Goal: Navigation & Orientation: Find specific page/section

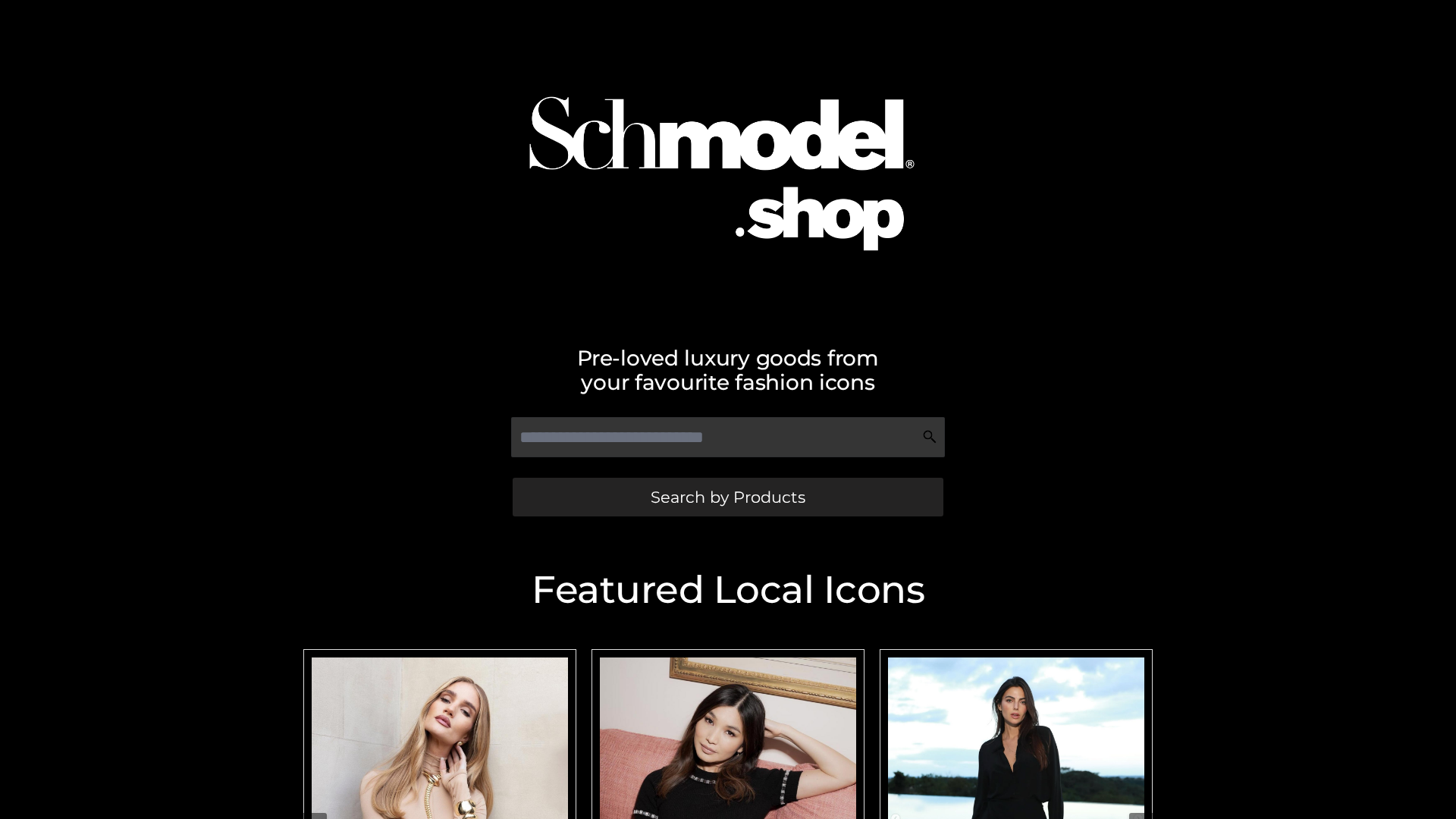
click at [728, 496] on span "Search by Products" at bounding box center [728, 496] width 155 height 16
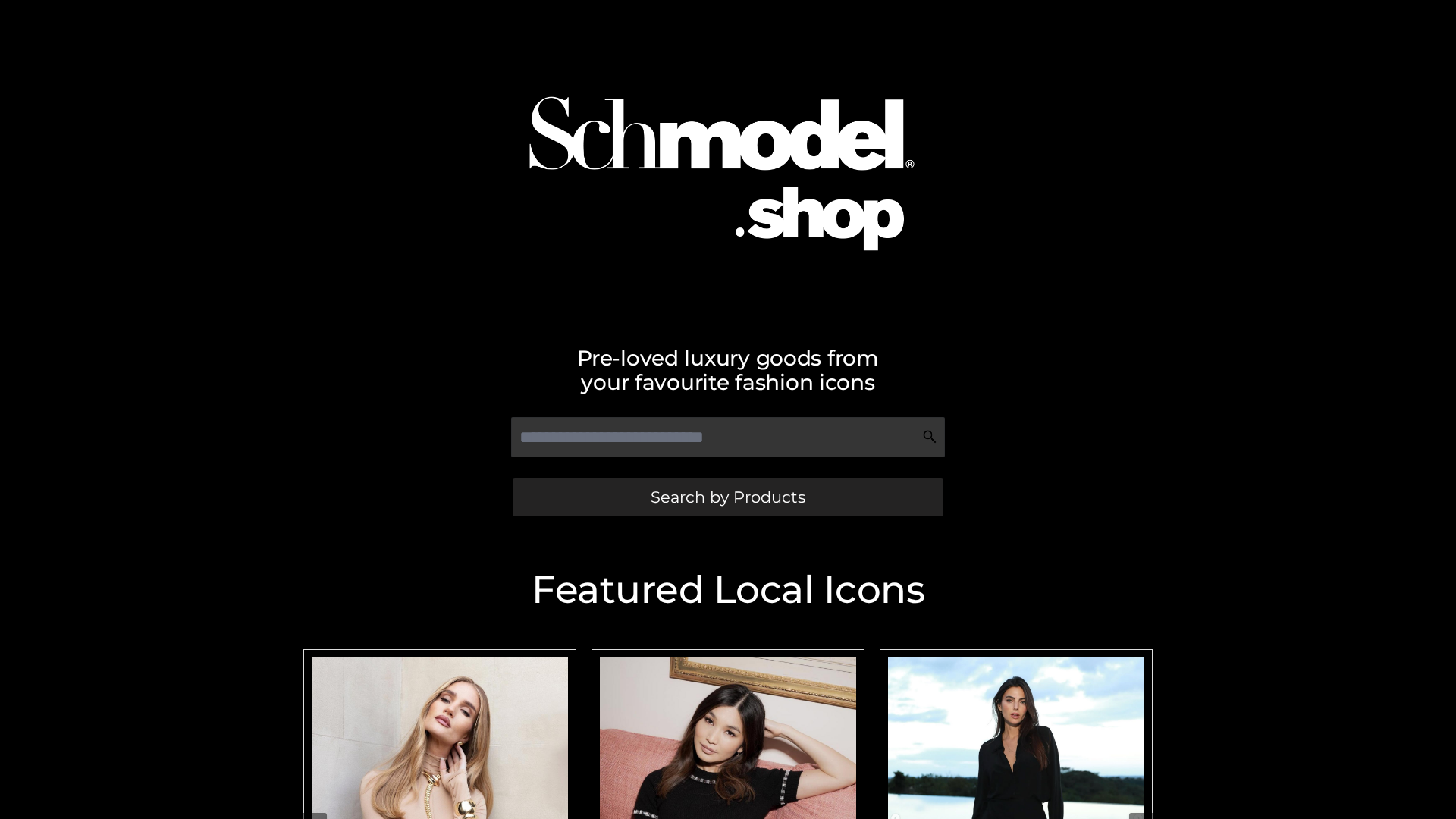
click at [728, 496] on span "Search by Products" at bounding box center [728, 496] width 155 height 16
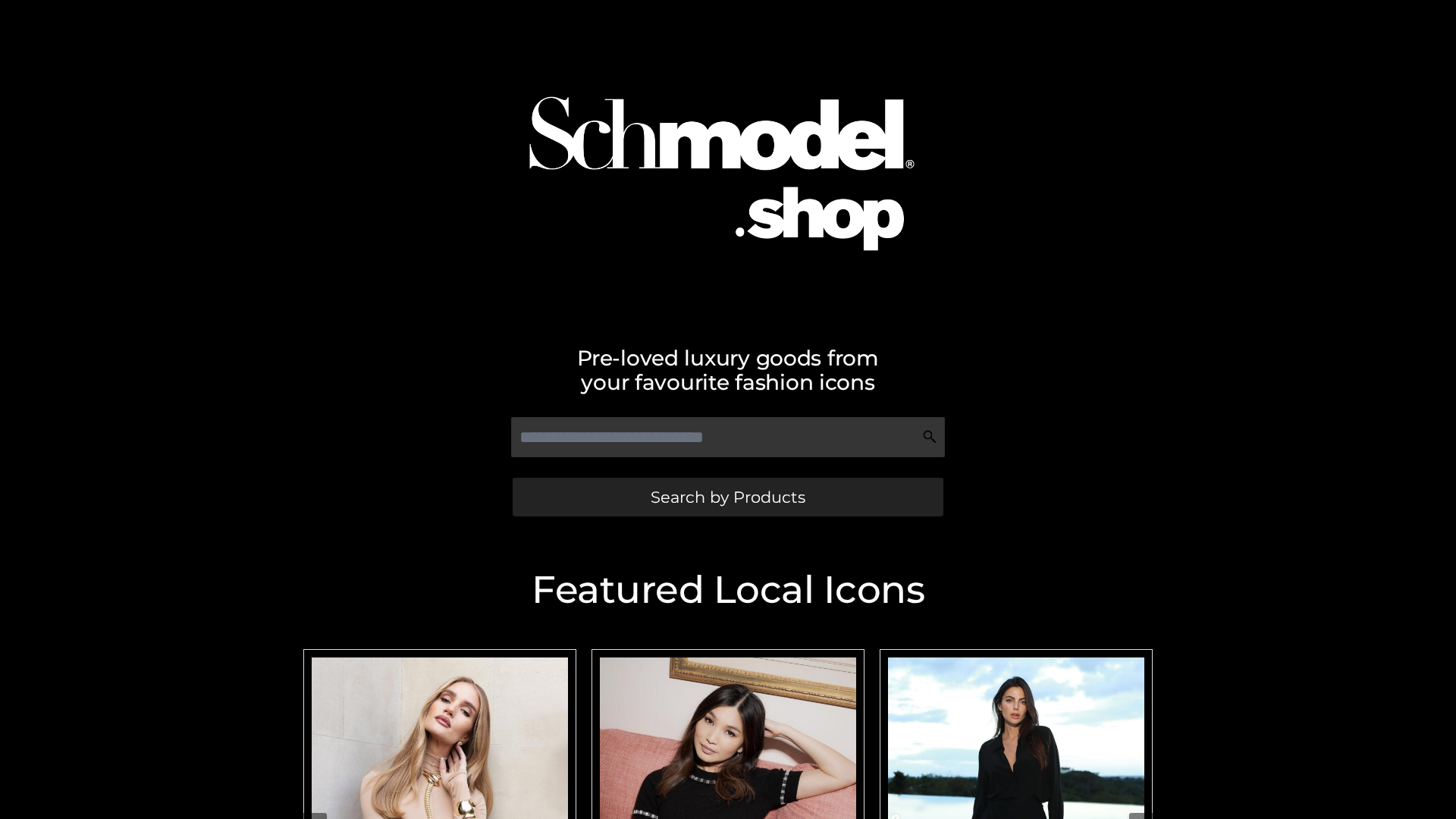
click at [728, 496] on span "Search by Products" at bounding box center [728, 496] width 155 height 16
